Goal: Information Seeking & Learning: Learn about a topic

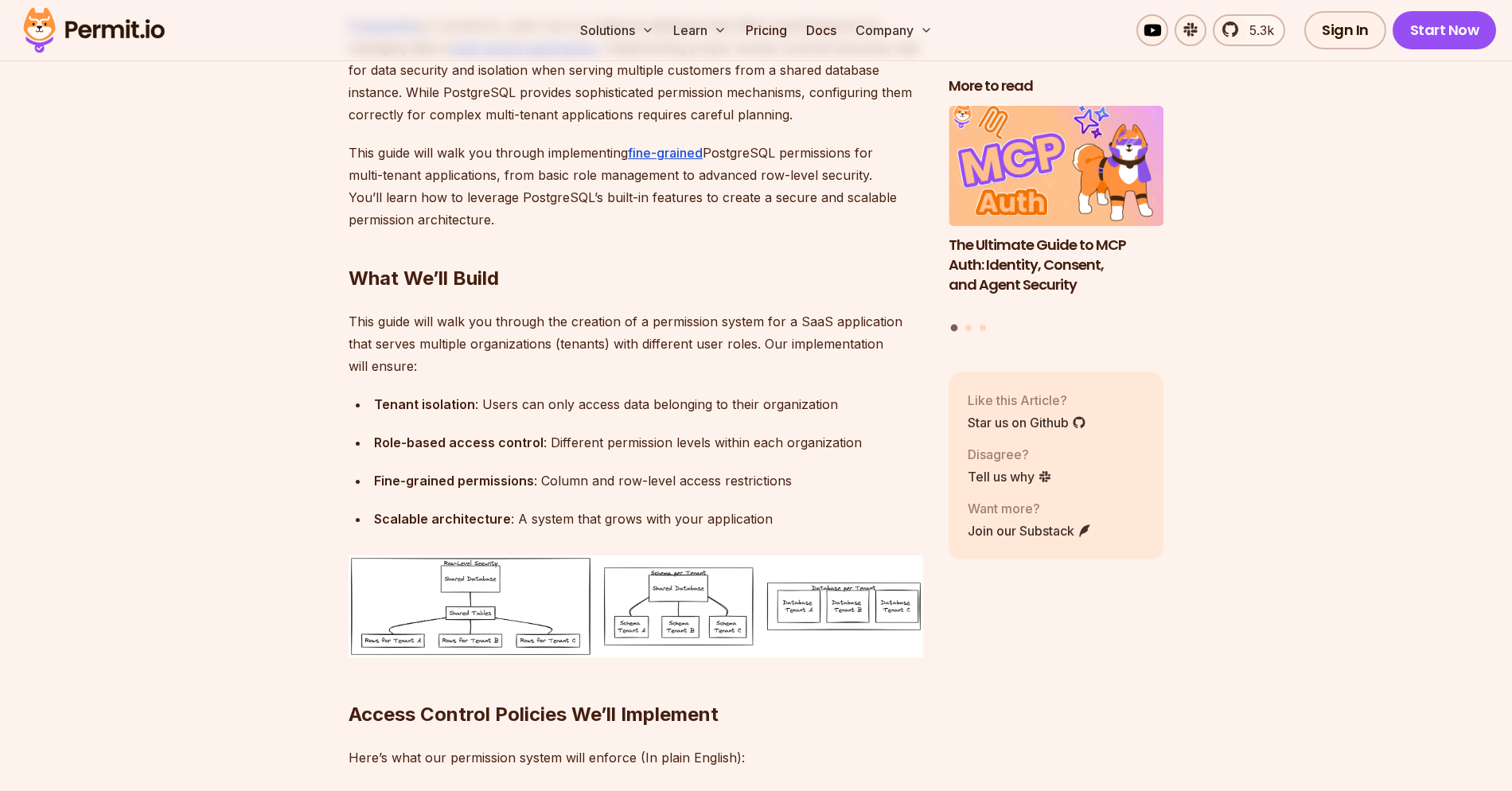
scroll to position [1289, 0]
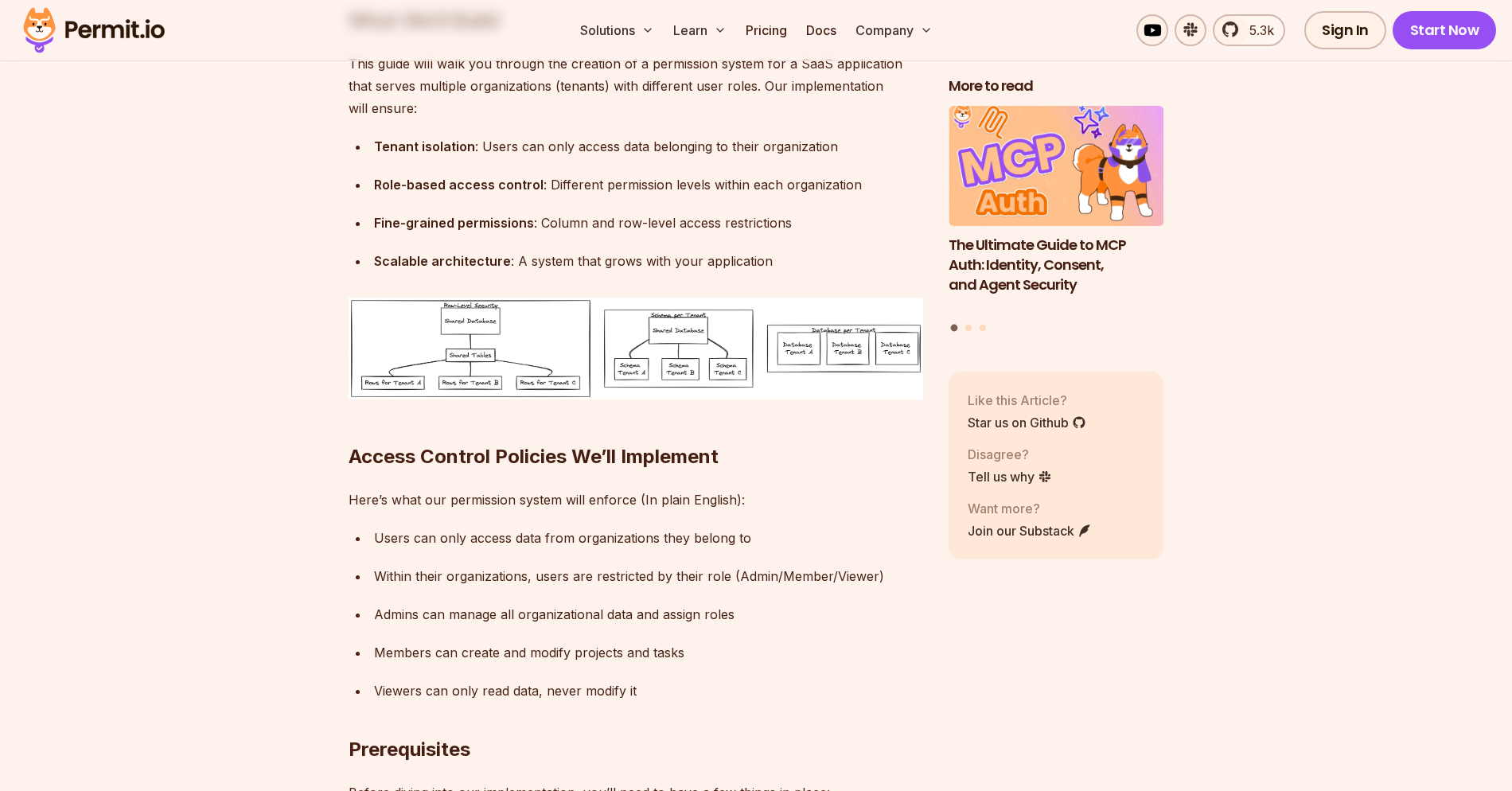
click at [485, 329] on img at bounding box center [635, 349] width 574 height 102
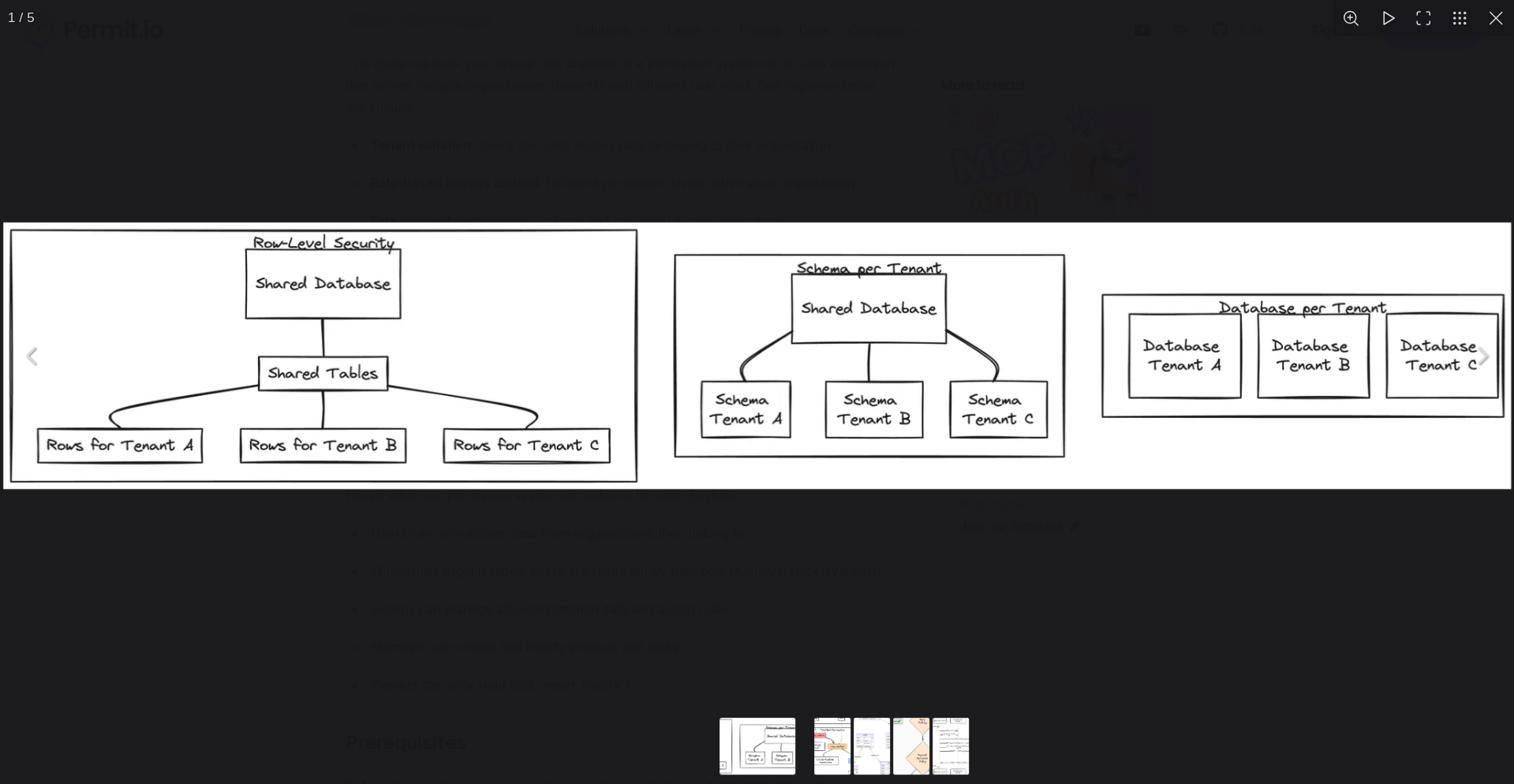
click at [504, 180] on div "You can close this modal content with the ESC key" at bounding box center [757, 356] width 1514 height 712
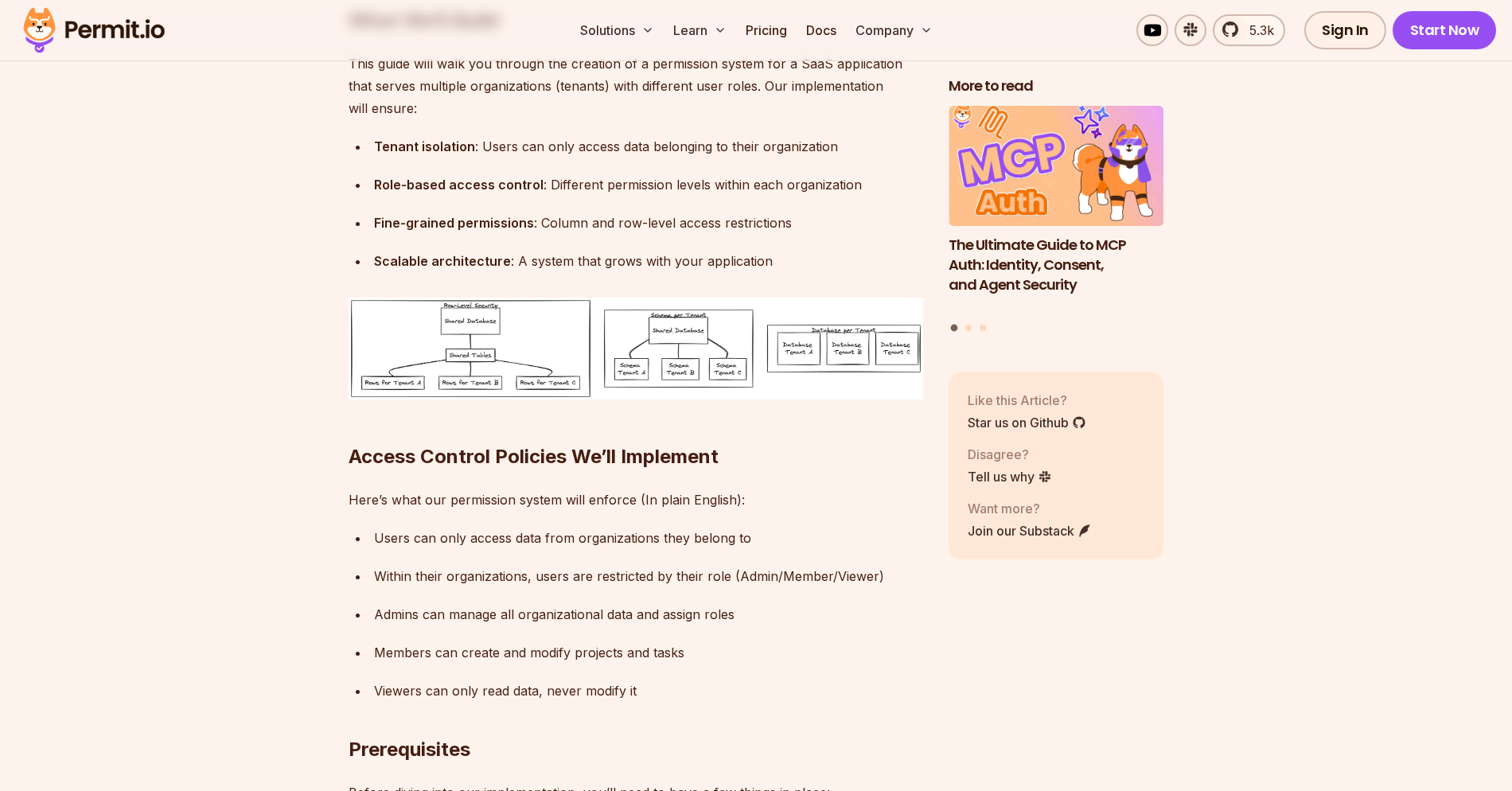
scroll to position [1145, 0]
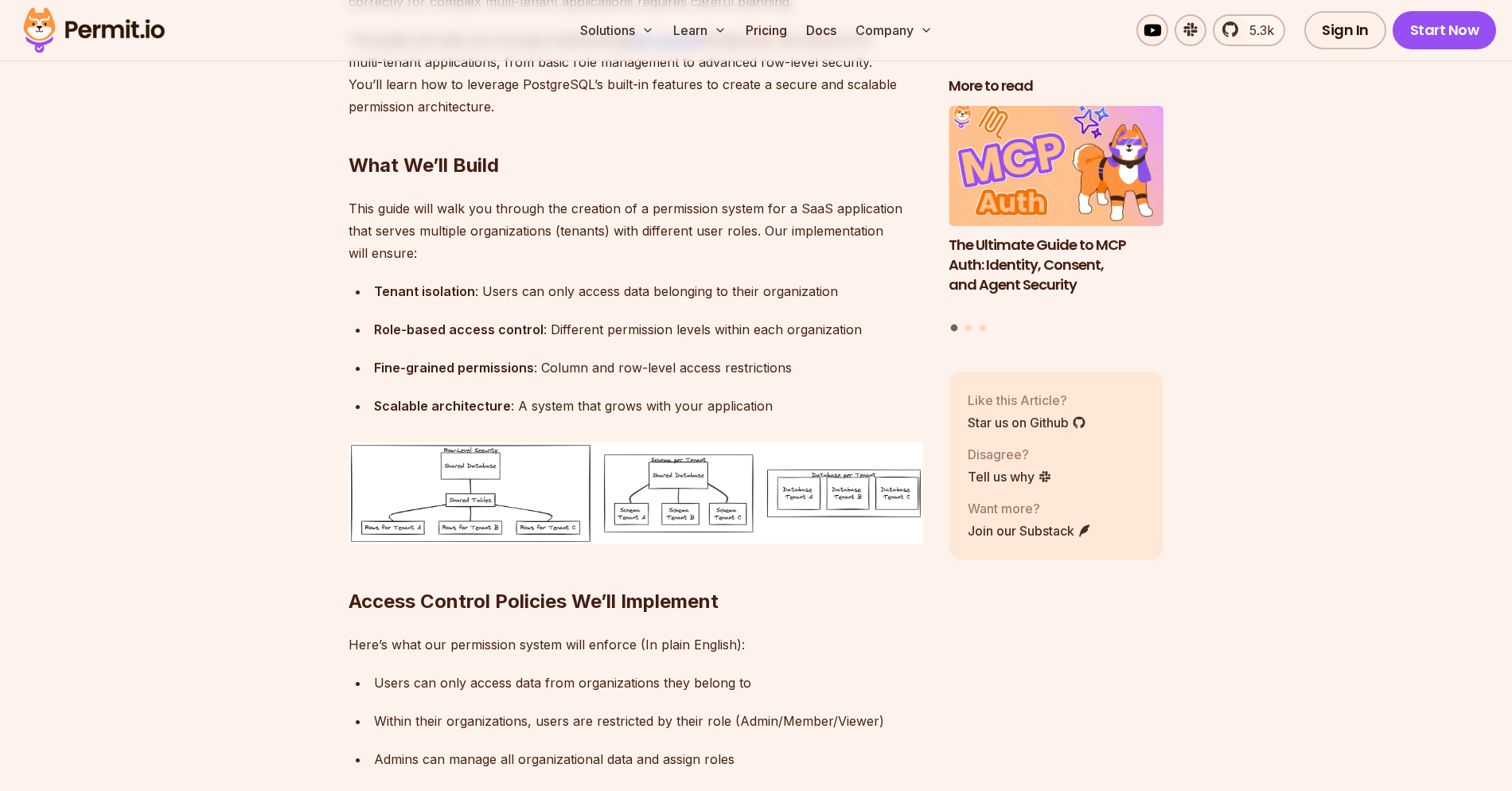
click at [742, 289] on div "Tenant isolation : Users can only access data belonging to their organization" at bounding box center [648, 291] width 549 height 22
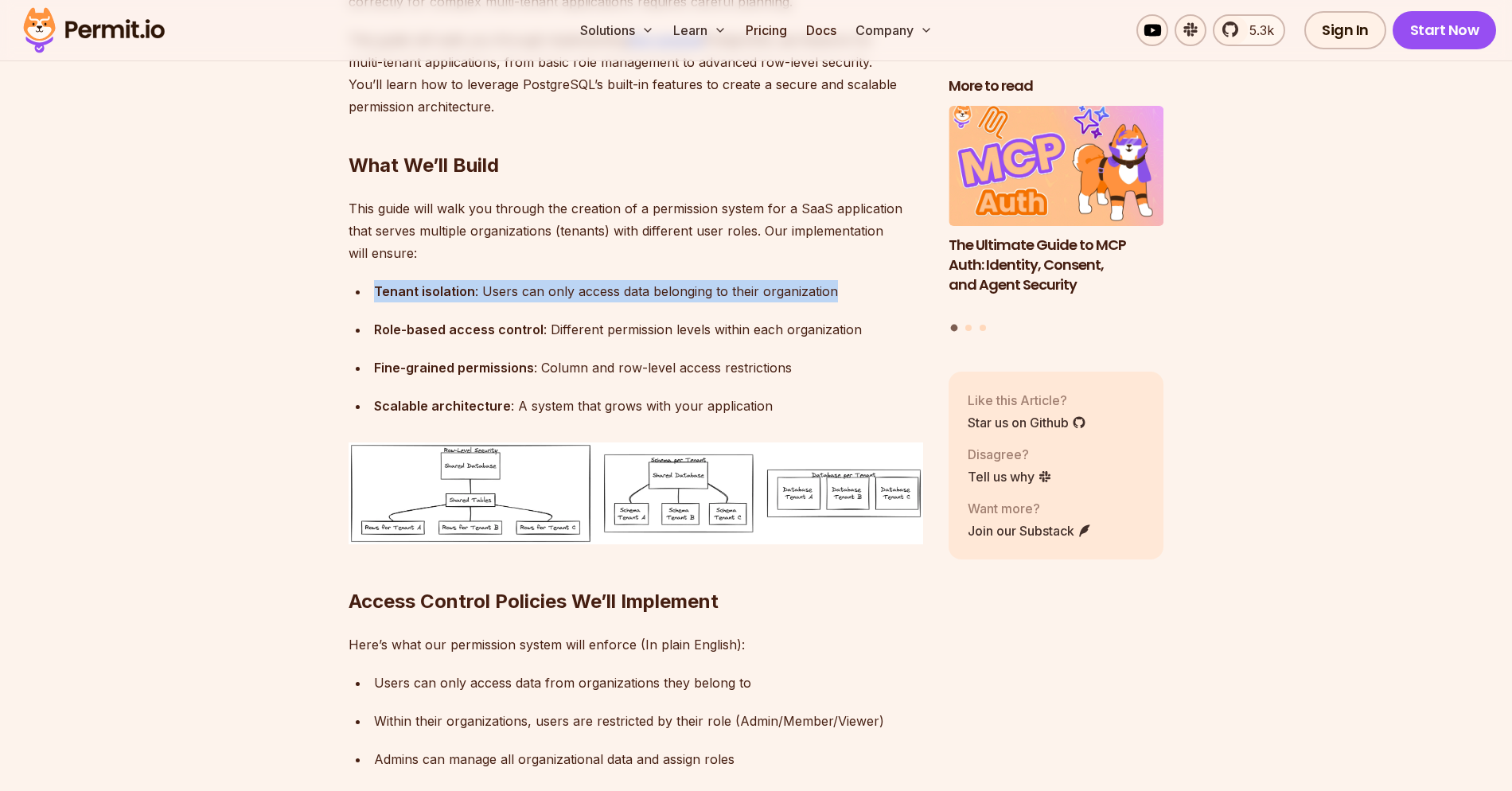
click at [742, 289] on div "Tenant isolation : Users can only access data belonging to their organization" at bounding box center [648, 291] width 549 height 22
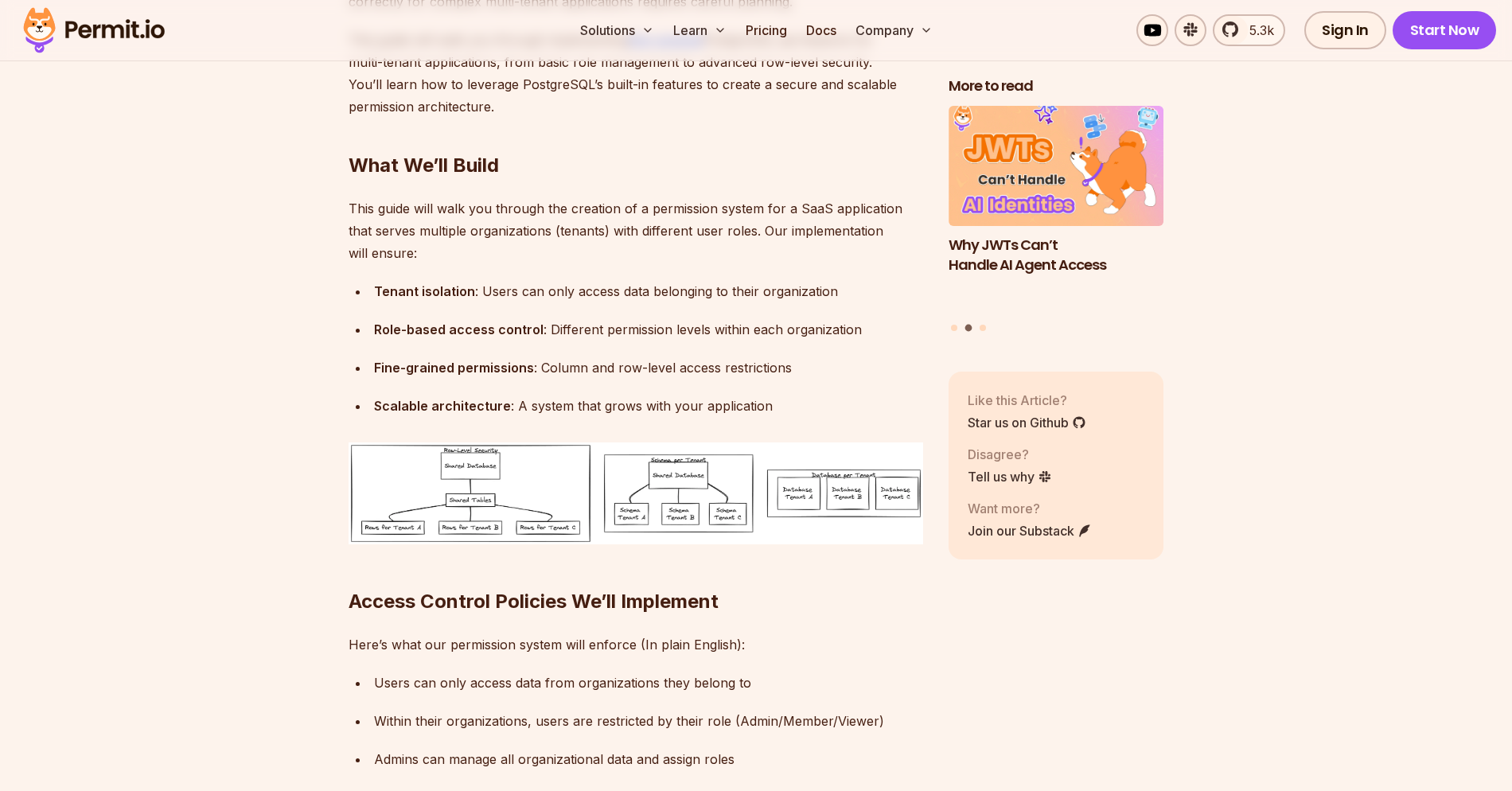
drag, startPoint x: 638, startPoint y: 277, endPoint x: 583, endPoint y: 392, distance: 127.5
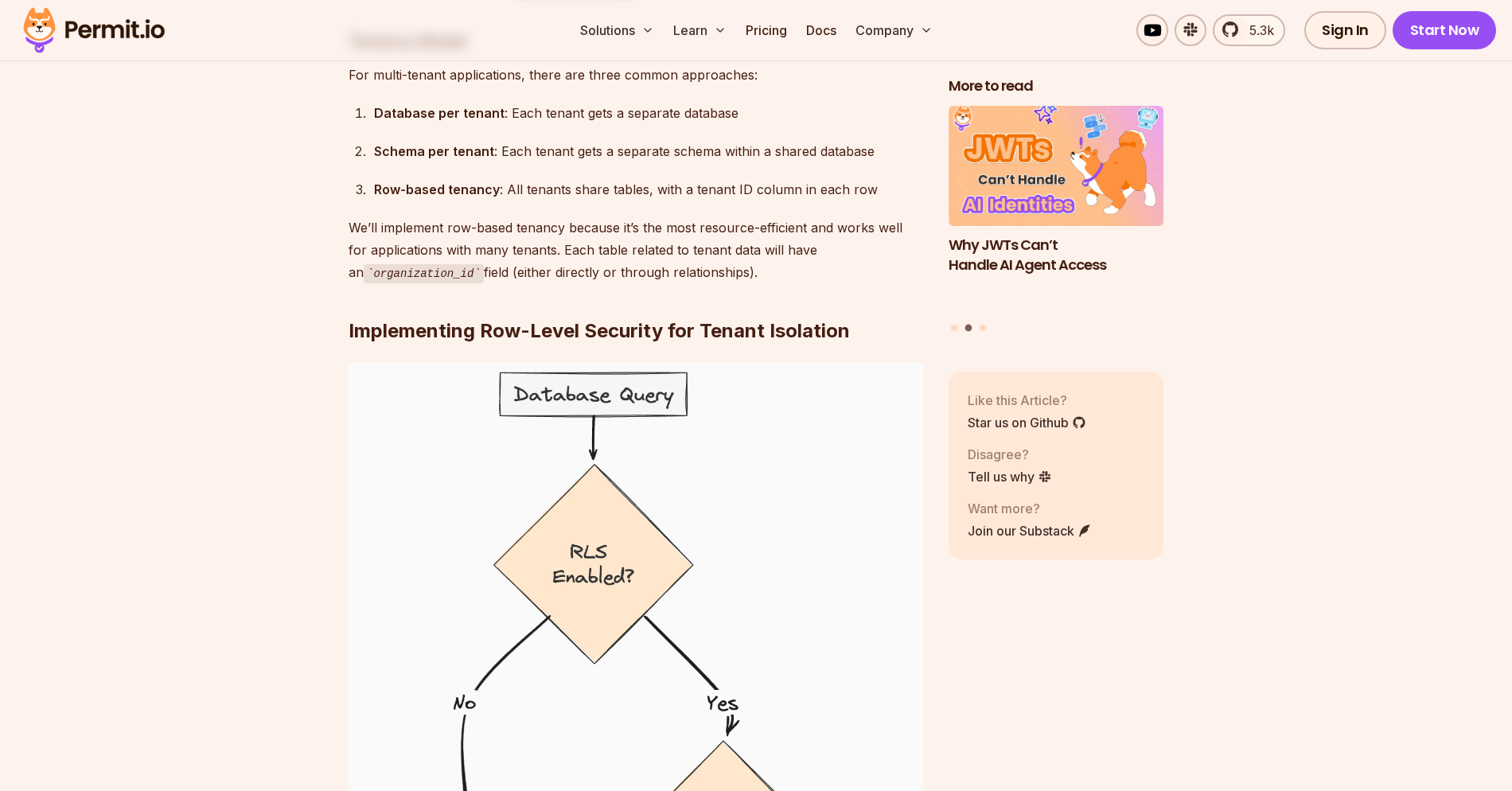
scroll to position [6491, 0]
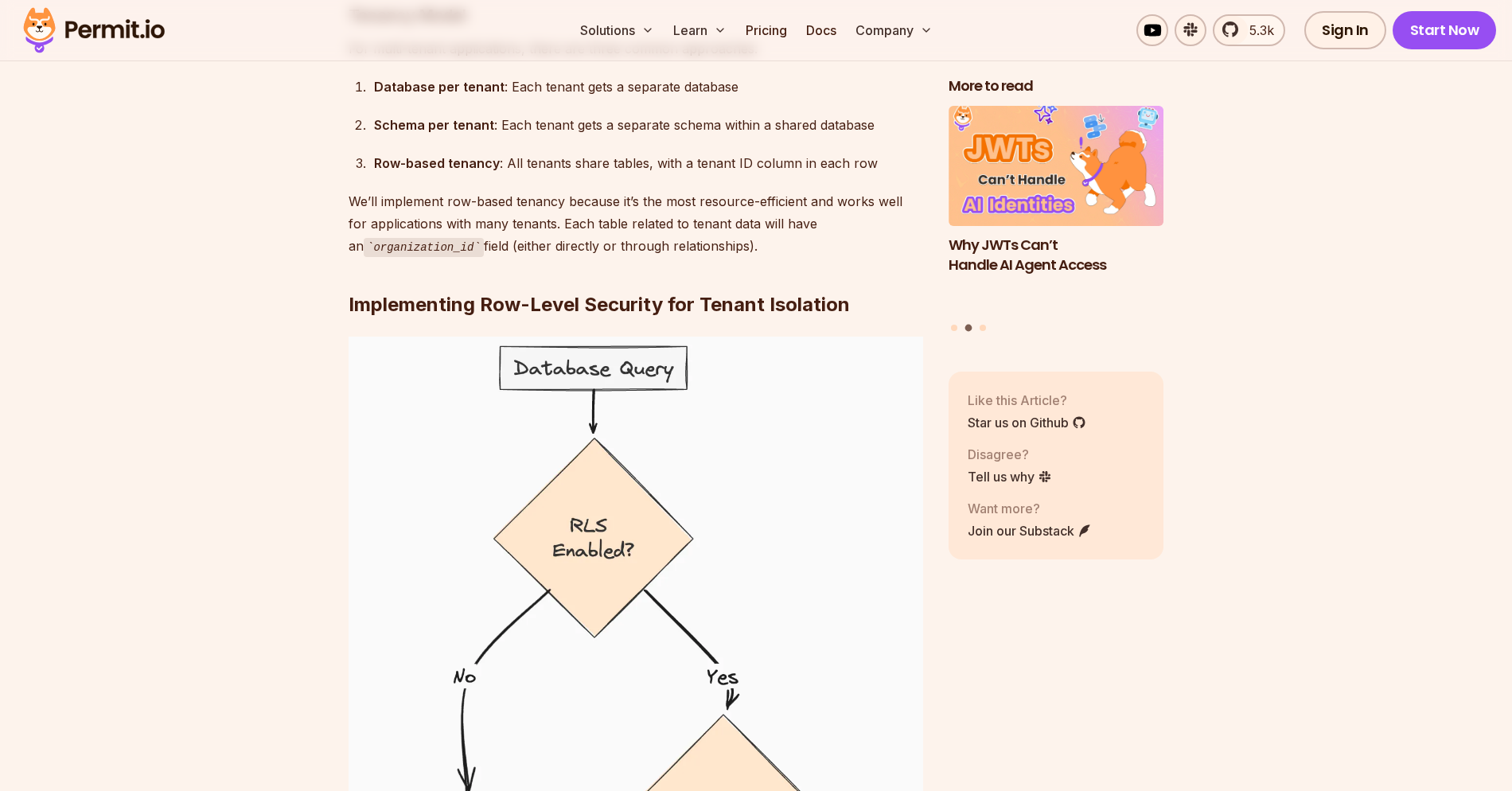
click at [564, 98] on div "Database per tenant : Each tenant gets a separate database" at bounding box center [648, 86] width 549 height 22
click at [562, 136] on div "Schema per tenant : Each tenant gets a separate schema within a shared database" at bounding box center [648, 125] width 549 height 22
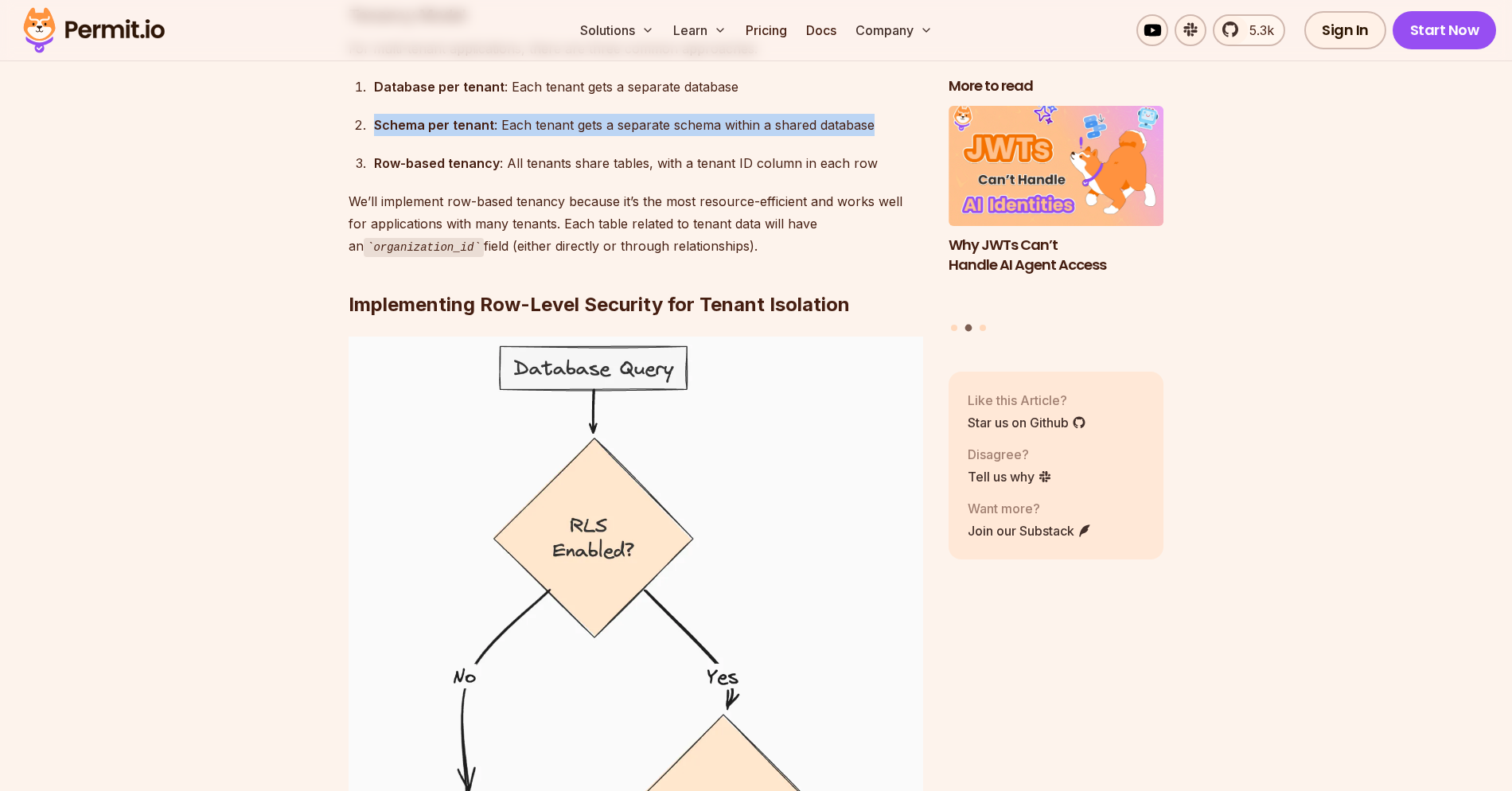
click at [562, 136] on div "Schema per tenant : Each tenant gets a separate schema within a shared database" at bounding box center [648, 125] width 549 height 22
click at [843, 174] on div "Row-based tenancy : All tenants share tables, with a tenant ID column in each r…" at bounding box center [648, 163] width 549 height 22
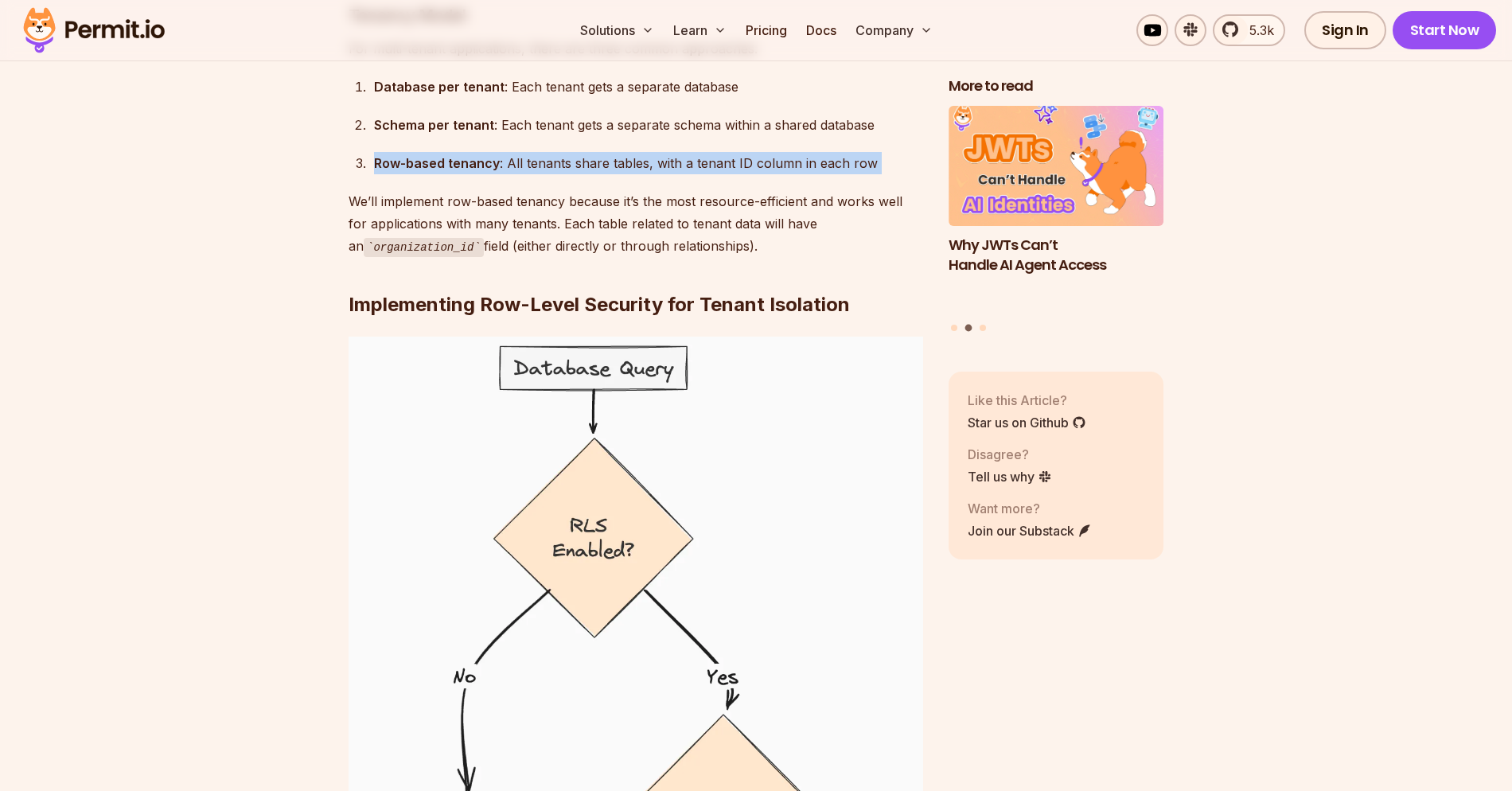
click at [843, 174] on div "Row-based tenancy : All tenants share tables, with a tenant ID column in each r…" at bounding box center [648, 163] width 549 height 22
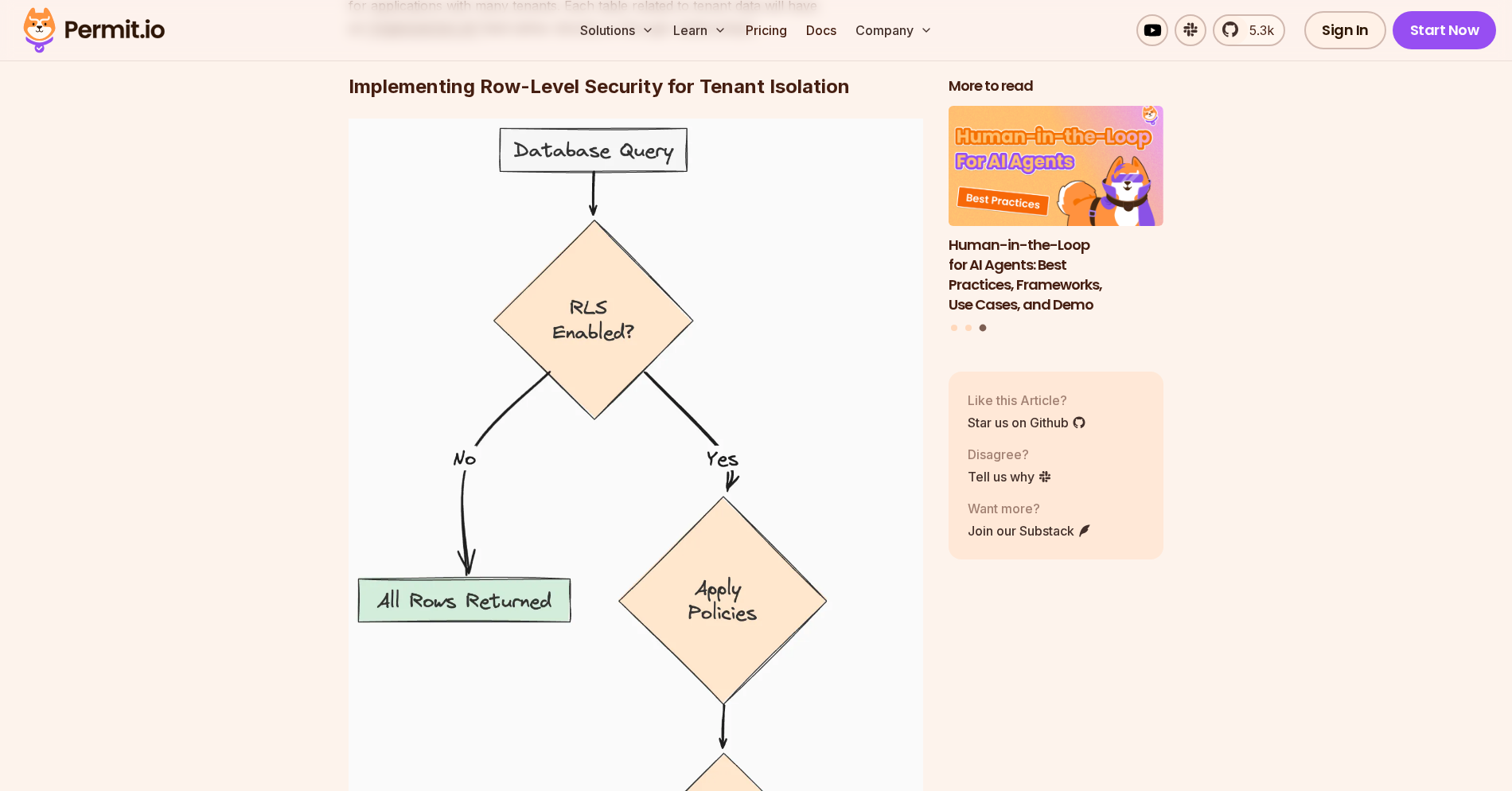
click at [493, 40] on p "We’ll implement row-based tenancy because it’s the most resource-efficient and …" at bounding box center [635, 6] width 574 height 68
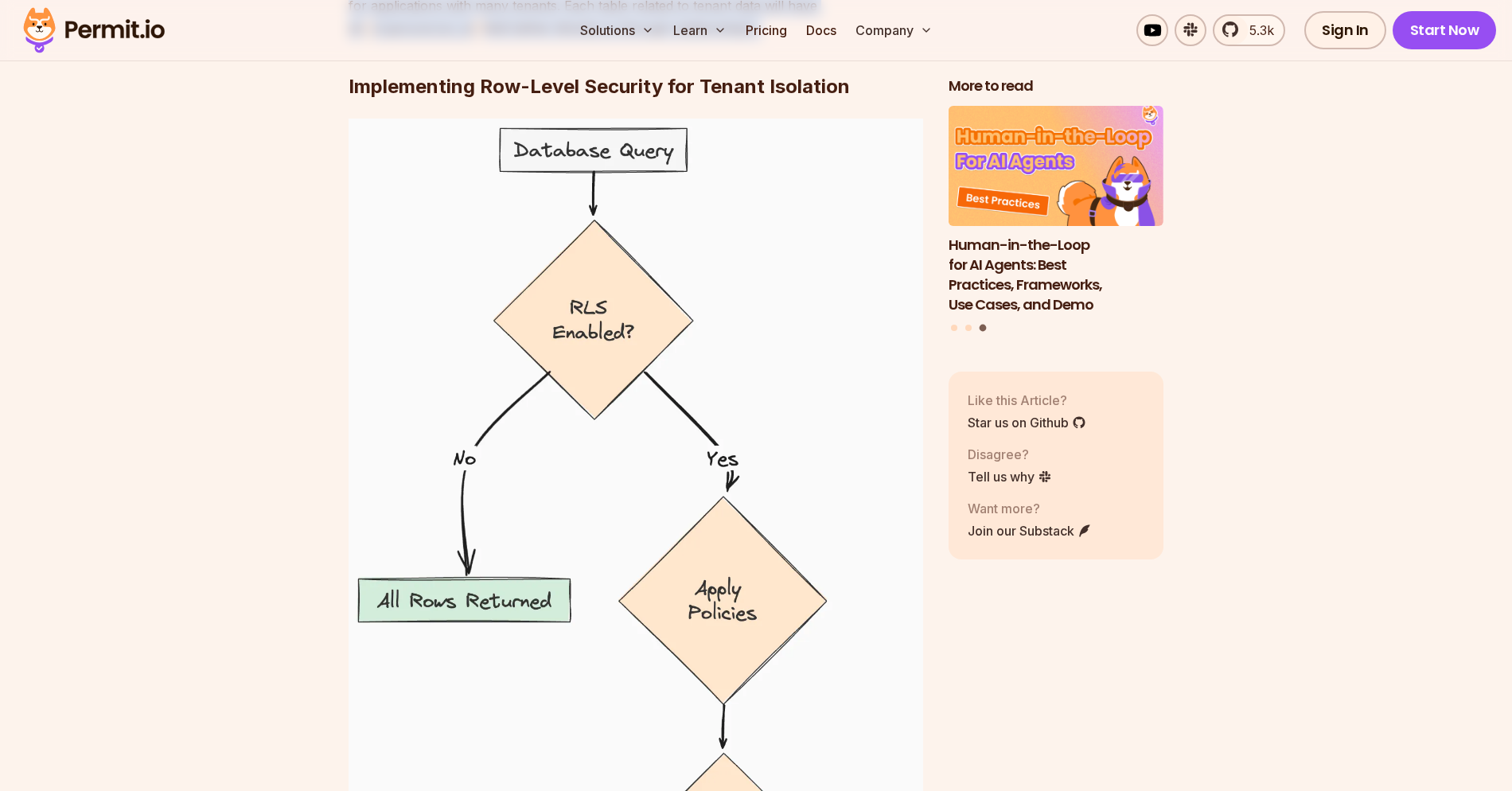
click at [493, 40] on p "We’ll implement row-based tenancy because it’s the most resource-efficient and …" at bounding box center [635, 6] width 574 height 68
click at [266, 302] on section "Table of Contents PostgreSQL is a powerful, open-source relational database tha…" at bounding box center [756, 478] width 1512 height 12450
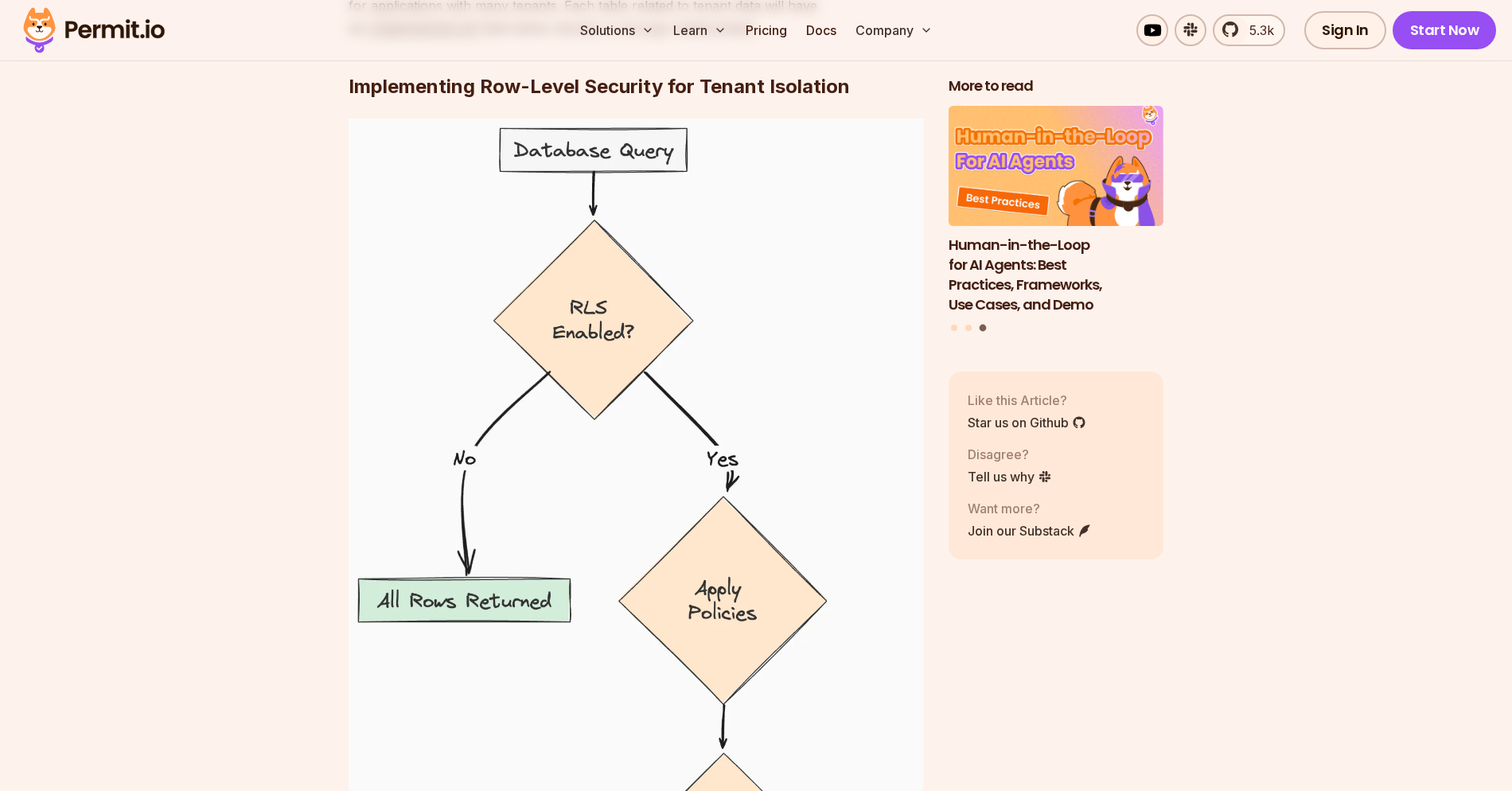
scroll to position [6735, 0]
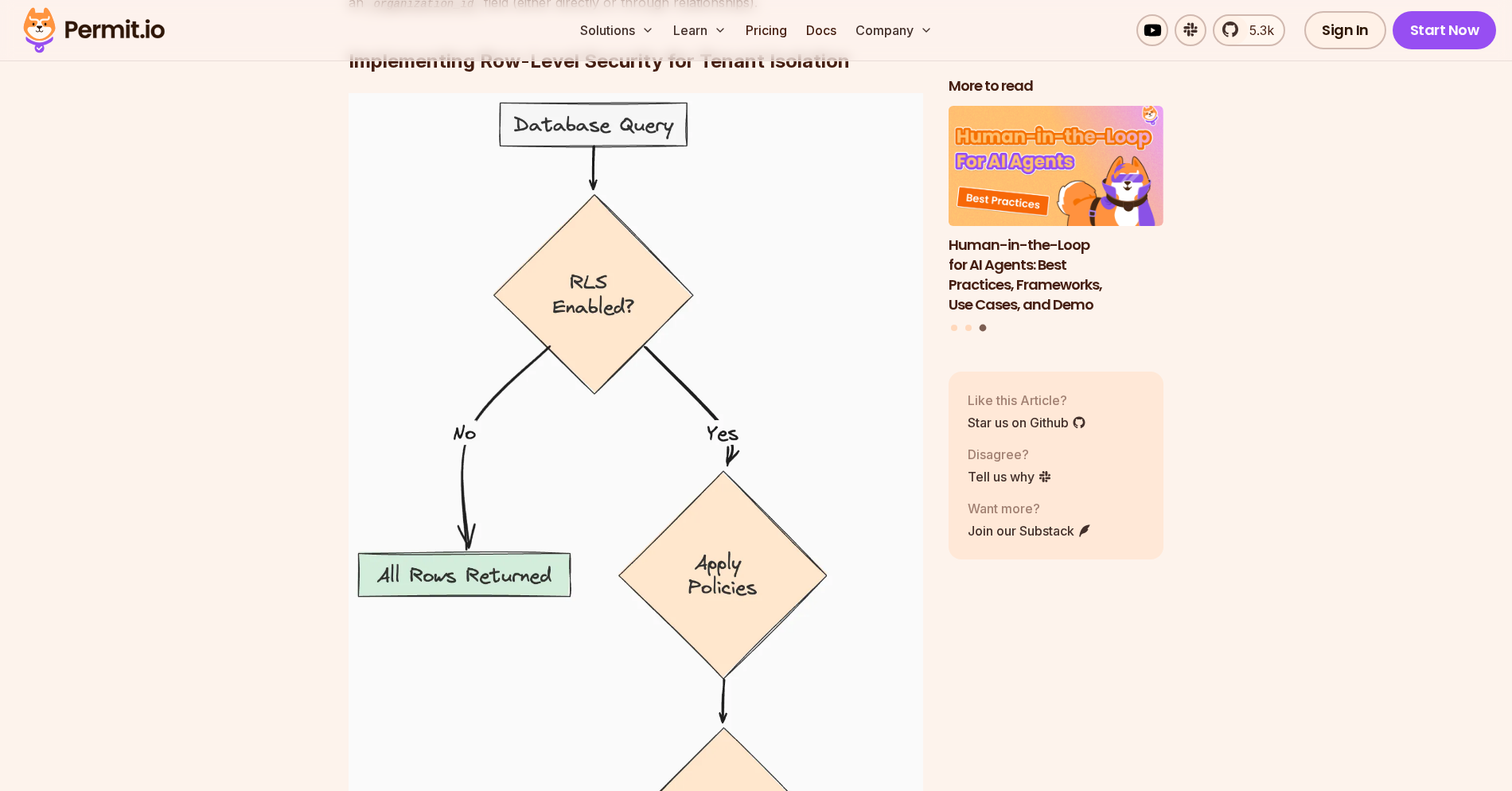
click at [274, 269] on section "Table of Contents PostgreSQL is a powerful, open-source relational database tha…" at bounding box center [756, 453] width 1512 height 12450
click at [805, 74] on h2 "Implementing Row-Level Security for Tenant Isolation" at bounding box center [635, 29] width 574 height 89
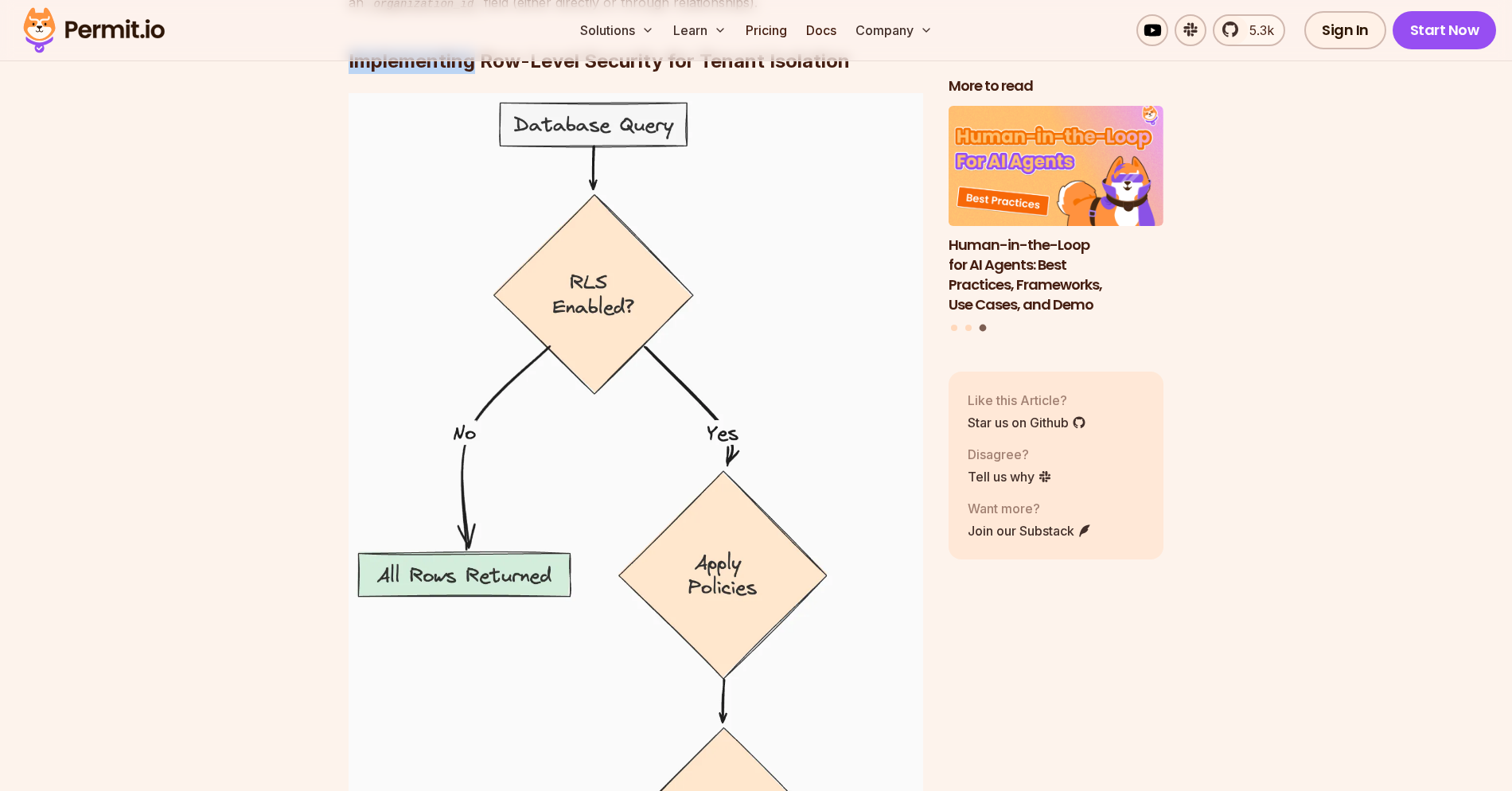
click at [805, 74] on h2 "Implementing Row-Level Security for Tenant Isolation" at bounding box center [635, 29] width 574 height 89
click at [786, 74] on h2 "Implementing Row-Level Security for Tenant Isolation" at bounding box center [635, 29] width 574 height 89
click at [301, 340] on section "Table of Contents PostgreSQL is a powerful, open-source relational database tha…" at bounding box center [756, 453] width 1512 height 12450
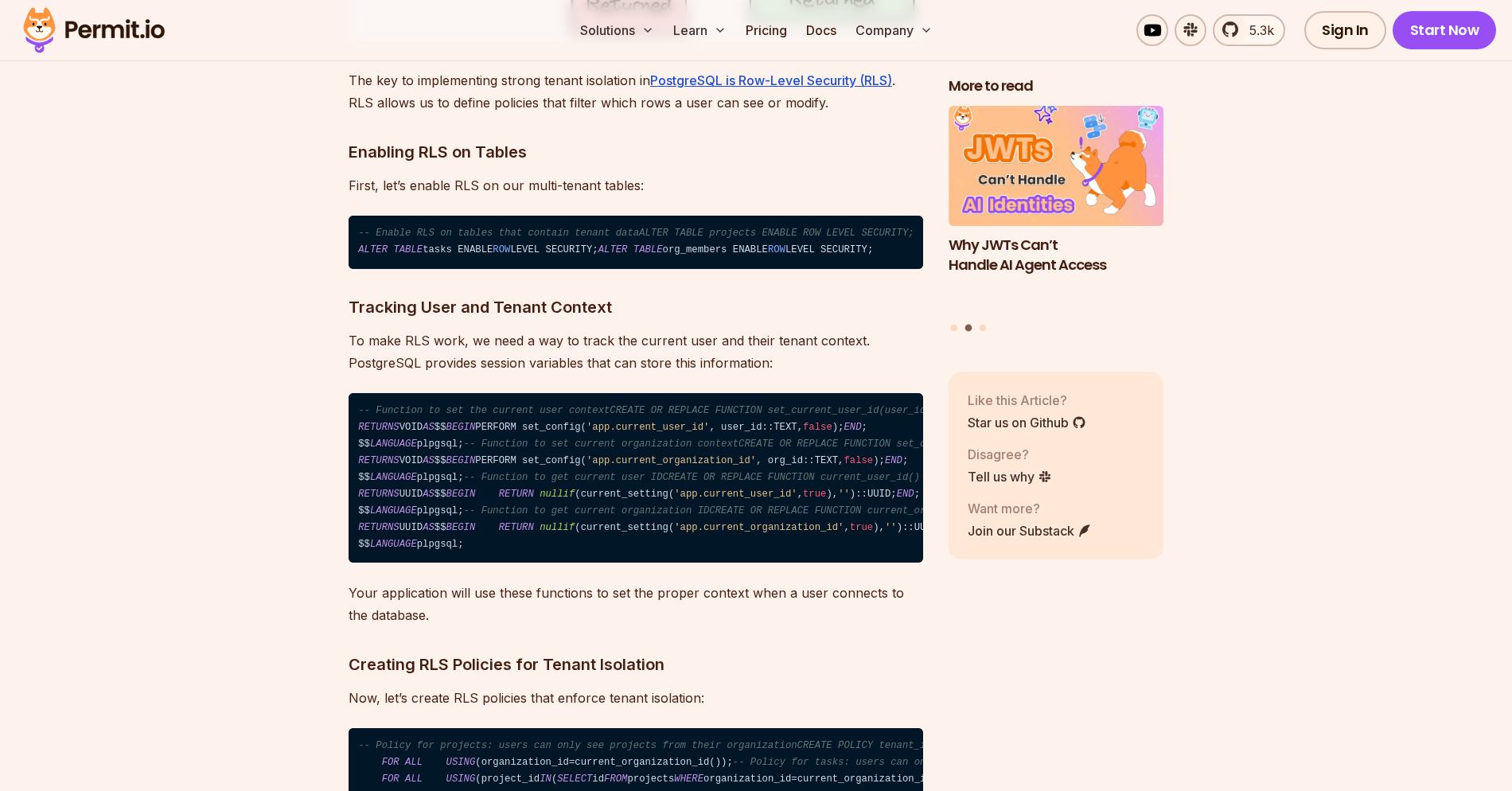
scroll to position [8232, 0]
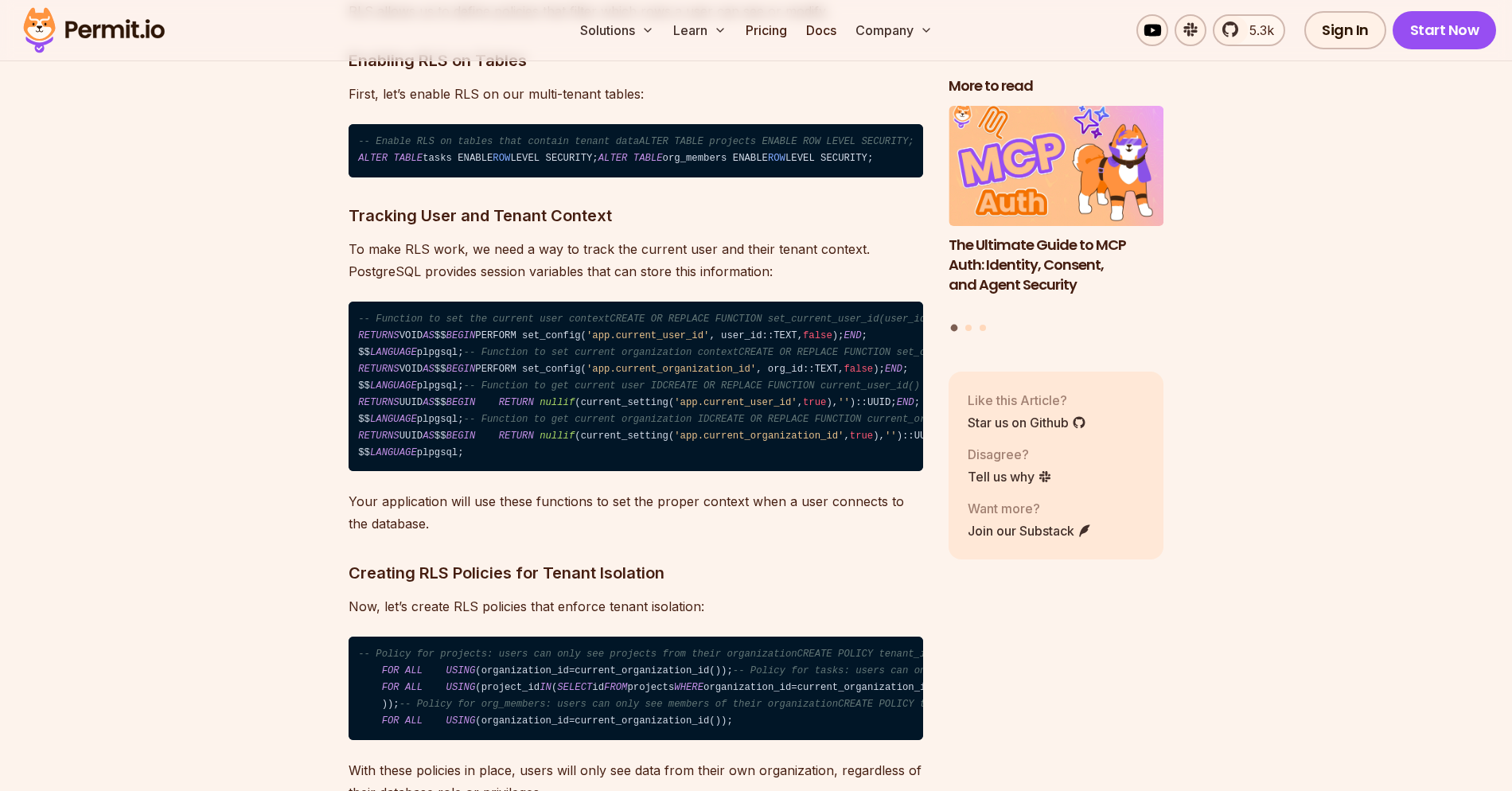
scroll to position [8248, 0]
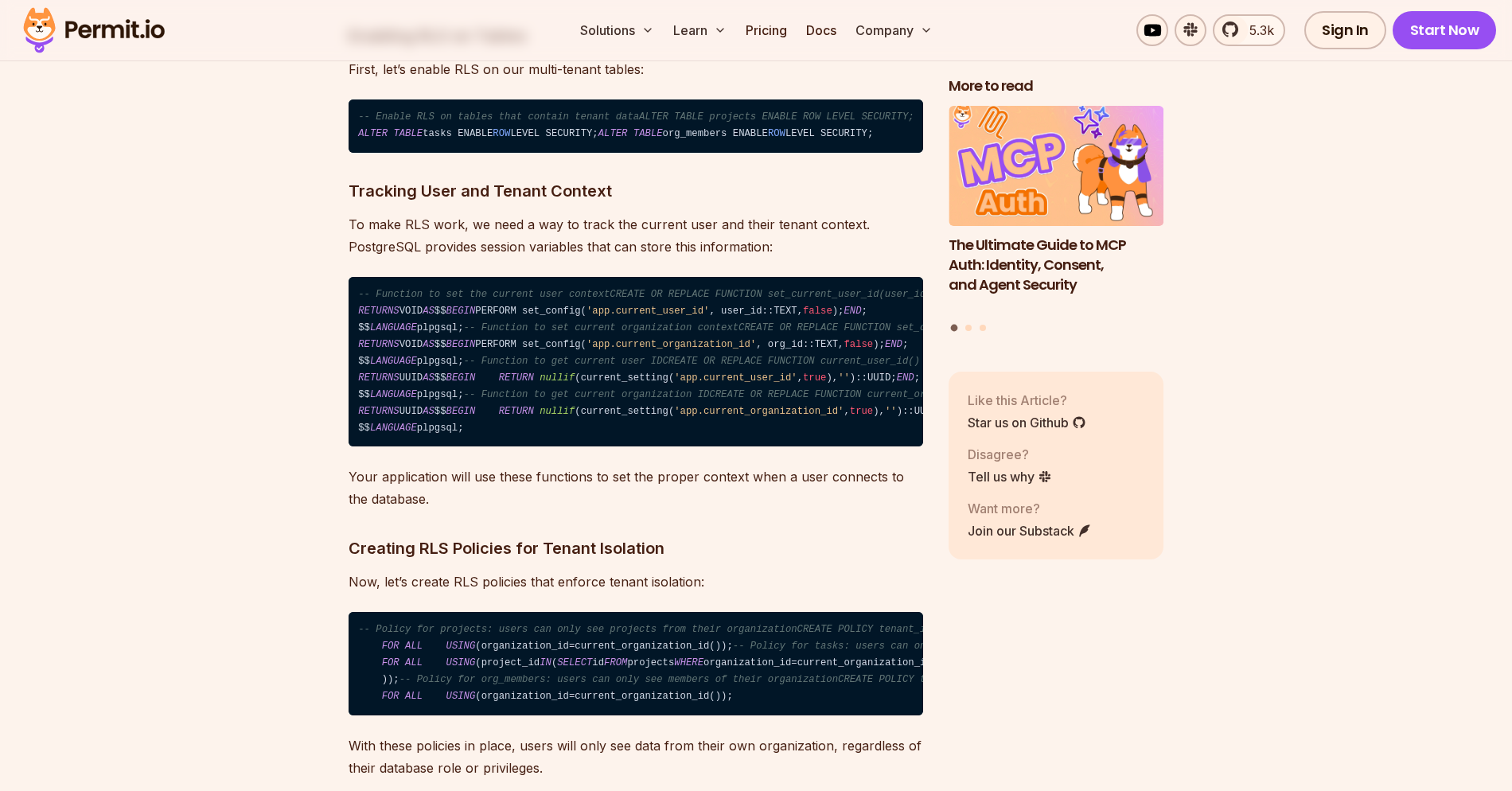
click at [379, 204] on h3 "Tracking User and Tenant Context" at bounding box center [635, 191] width 574 height 25
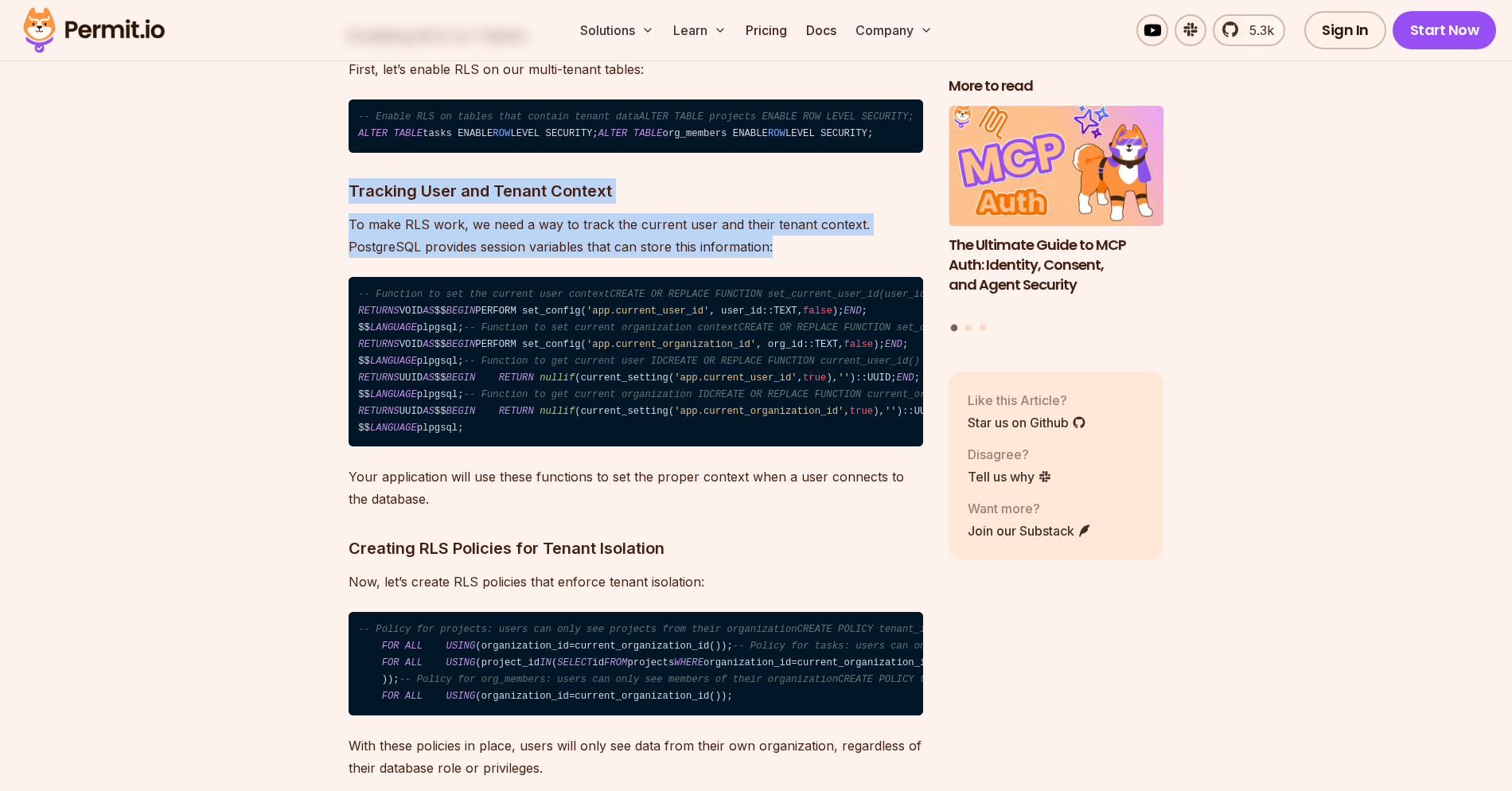
drag, startPoint x: 379, startPoint y: 502, endPoint x: 370, endPoint y: 549, distance: 47.9
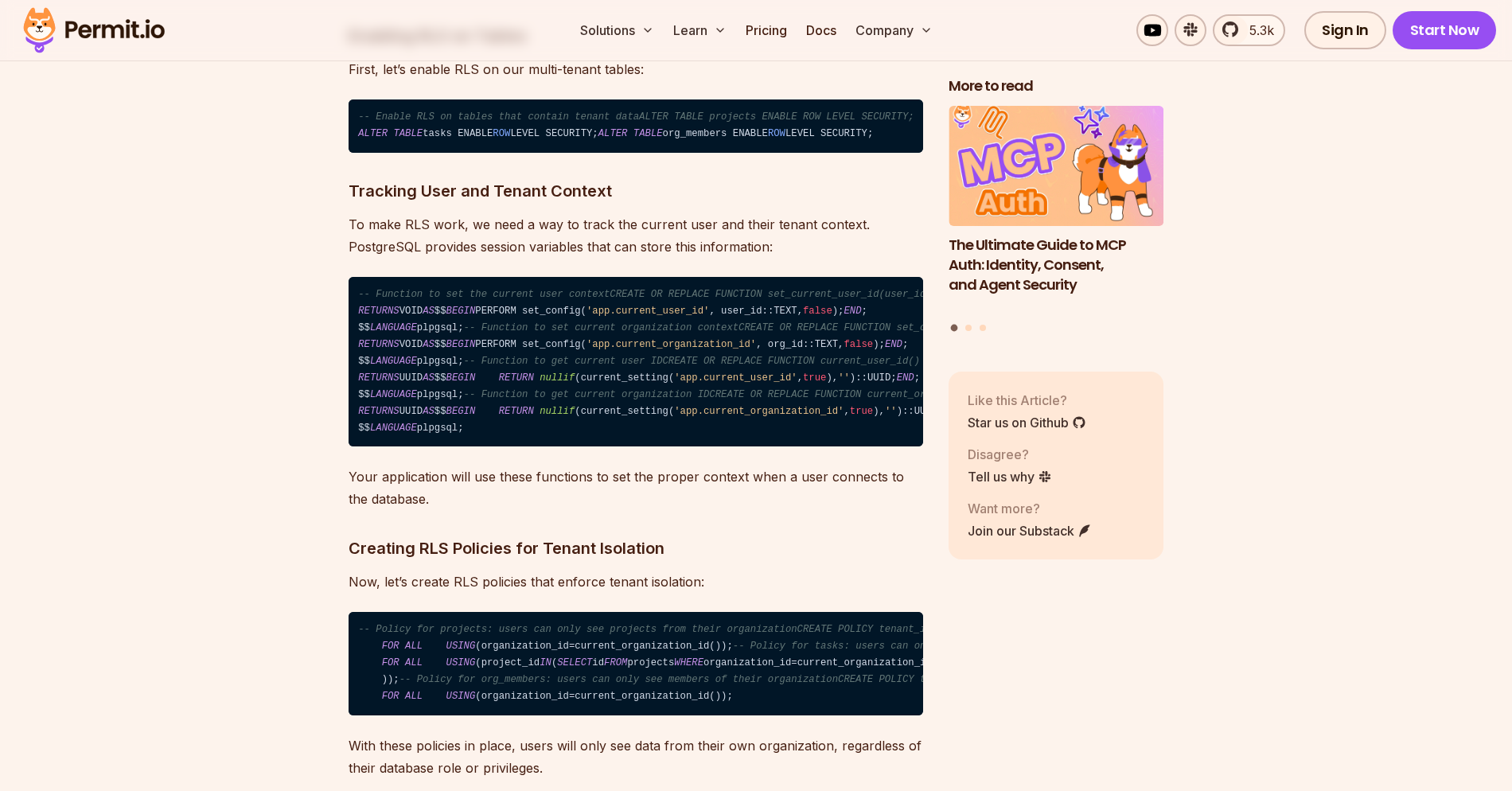
scroll to position [8480, 0]
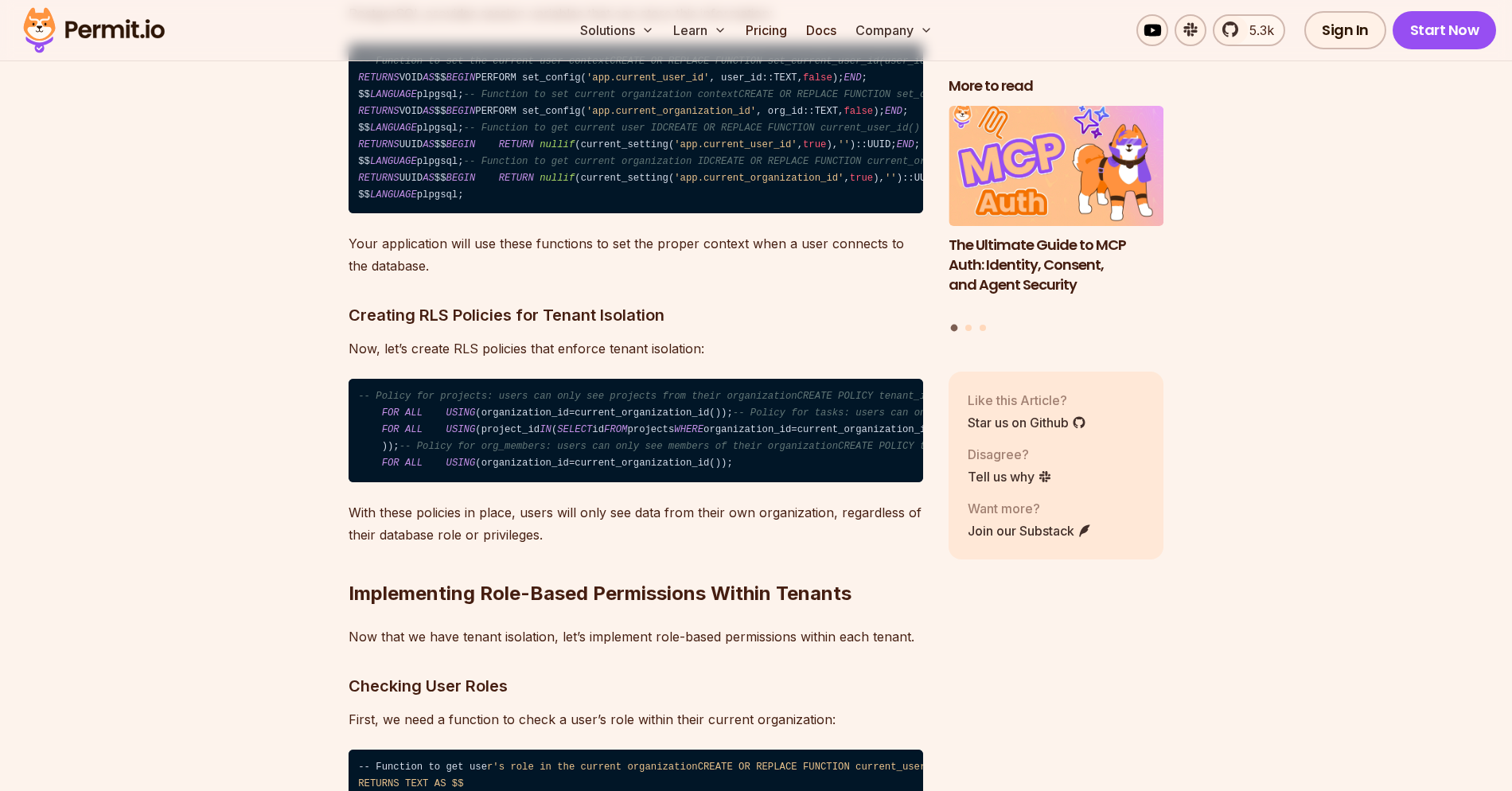
click at [809, 25] on p "To make RLS work, we need a way to track the current user and their tenant cont…" at bounding box center [635, 2] width 574 height 45
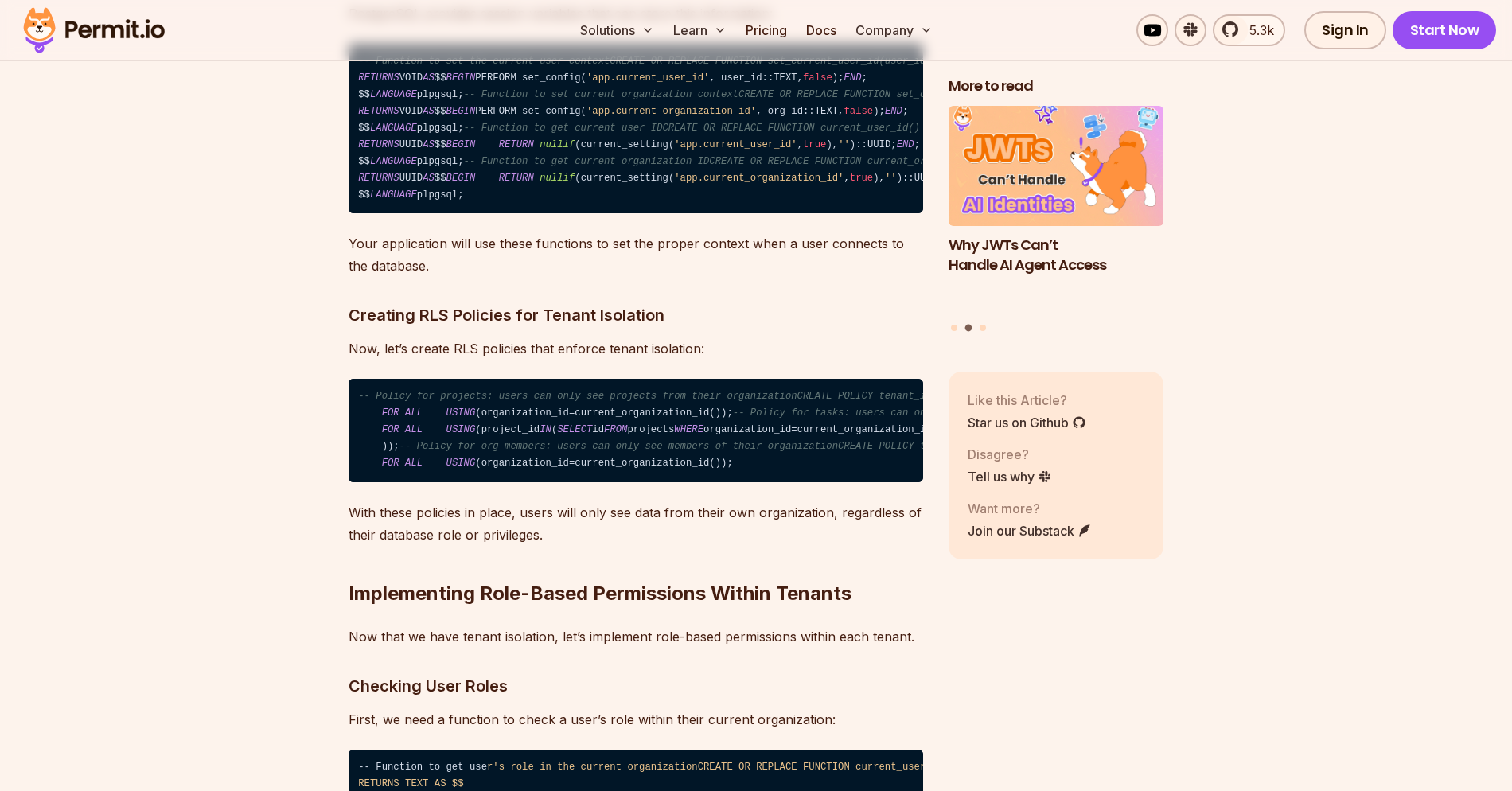
click at [809, 25] on p "To make RLS work, we need a way to track the current user and their tenant cont…" at bounding box center [635, 2] width 574 height 45
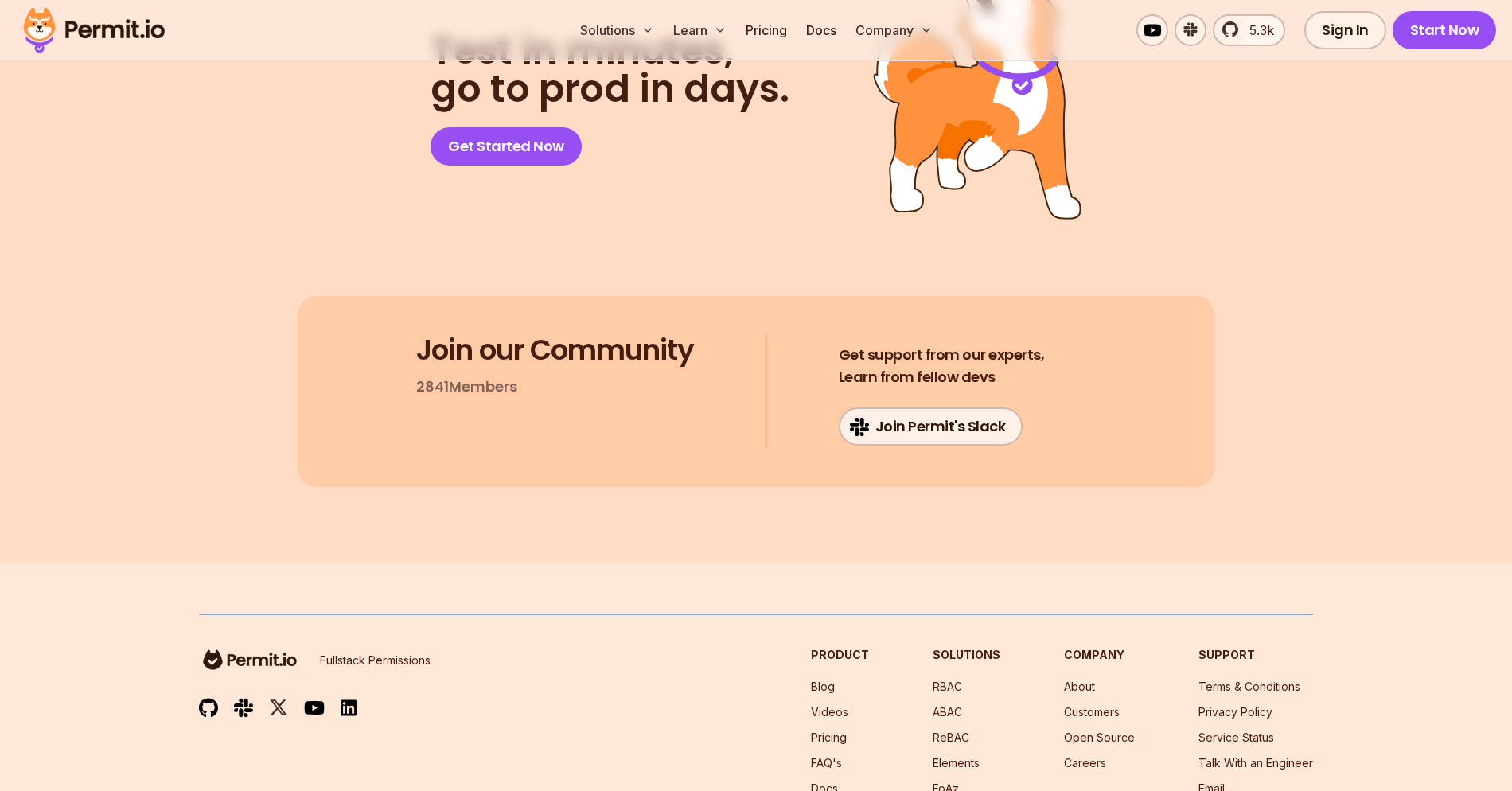
scroll to position [13604, 0]
